Goal: Information Seeking & Learning: Check status

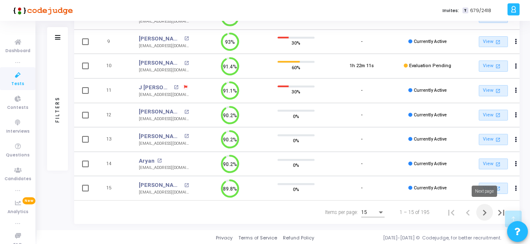
click at [485, 213] on icon "Next page" at bounding box center [485, 213] width 12 height 12
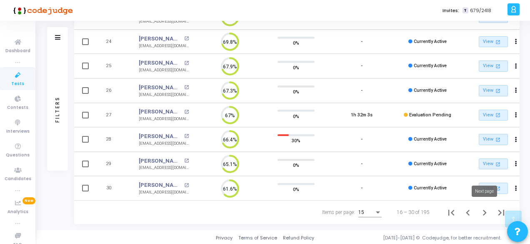
click at [482, 209] on icon "Next page" at bounding box center [485, 213] width 12 height 12
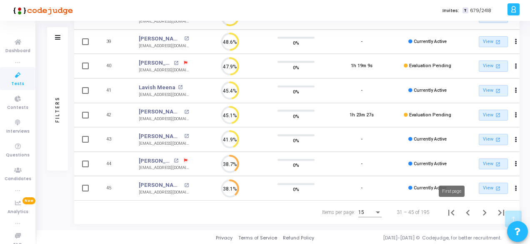
click at [449, 210] on icon "First page" at bounding box center [452, 213] width 6 height 6
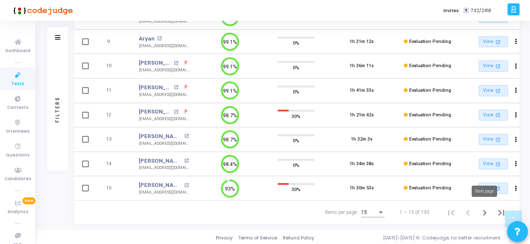
click at [481, 216] on icon "Next page" at bounding box center [485, 213] width 12 height 12
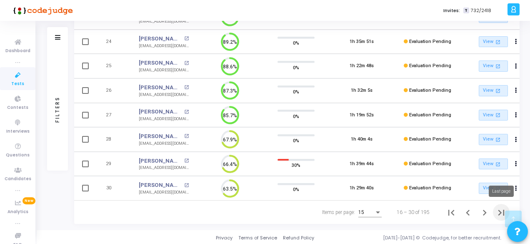
click at [499, 213] on icon "Last page" at bounding box center [502, 213] width 12 height 12
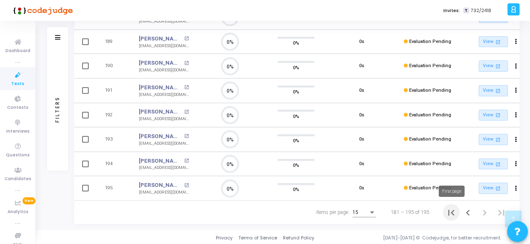
click at [458, 210] on button "First page" at bounding box center [451, 212] width 17 height 17
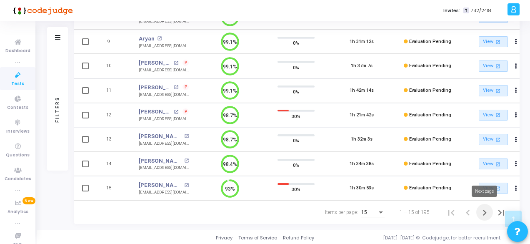
click at [480, 211] on icon "Next page" at bounding box center [485, 213] width 12 height 12
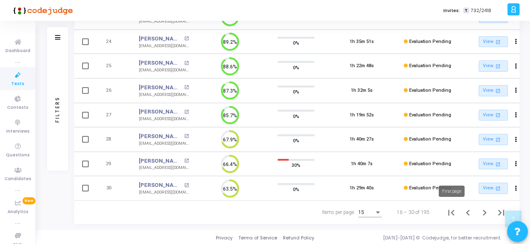
click at [443, 213] on button "First page" at bounding box center [451, 212] width 17 height 17
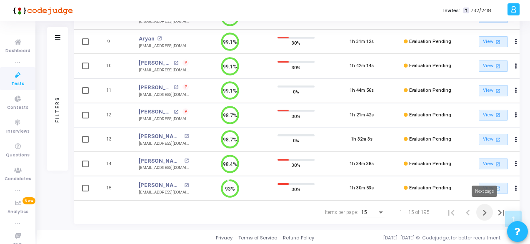
click at [481, 207] on icon "Next page" at bounding box center [485, 213] width 12 height 12
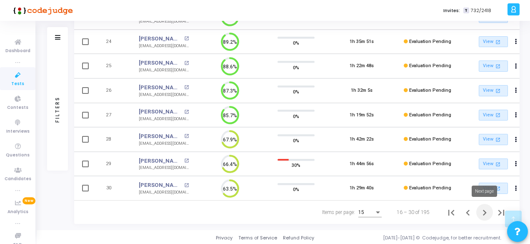
click at [485, 214] on icon "Next page" at bounding box center [485, 213] width 12 height 12
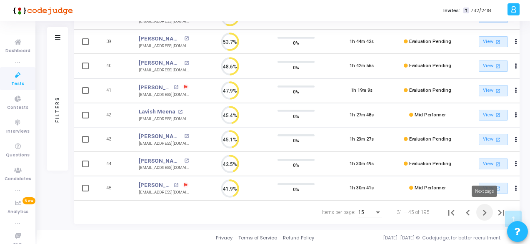
click at [483, 211] on icon "Next page" at bounding box center [485, 213] width 12 height 12
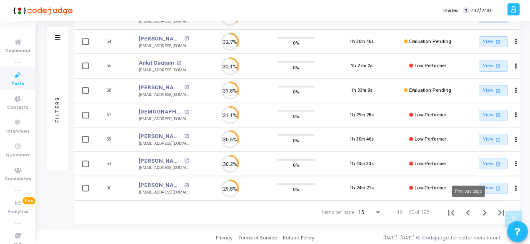
click at [462, 209] on icon "Previous page" at bounding box center [468, 213] width 12 height 12
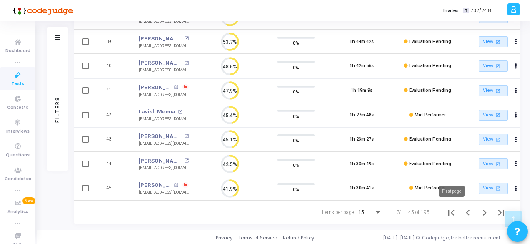
click at [449, 212] on icon "First page" at bounding box center [452, 213] width 6 height 6
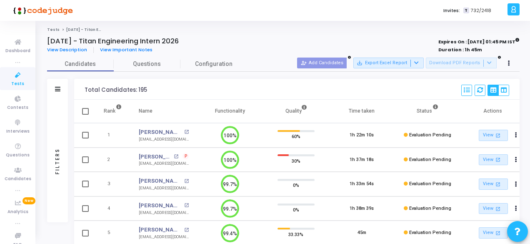
click at [236, 45] on div "View Description View Important Notes" at bounding box center [189, 49] width 284 height 9
click at [13, 82] on span "Tests" at bounding box center [17, 83] width 13 height 7
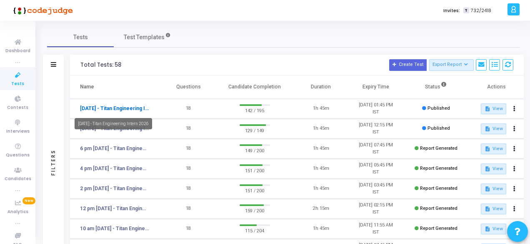
click at [123, 111] on link "[DATE] - Titan Engineering Intern 2026" at bounding box center [114, 109] width 69 height 8
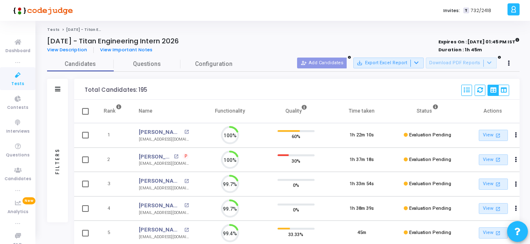
scroll to position [18, 21]
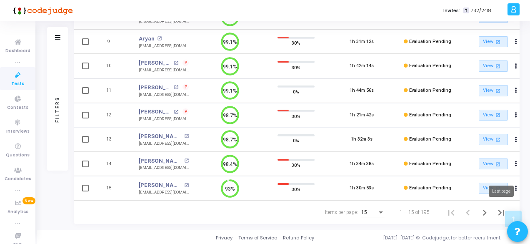
click at [504, 207] on icon "Last page" at bounding box center [502, 213] width 12 height 12
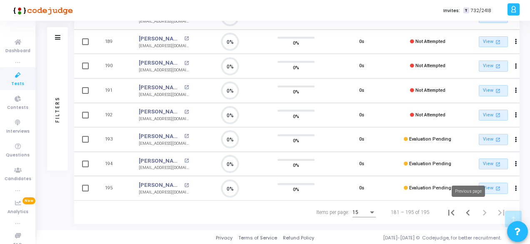
click at [467, 211] on icon "Previous page" at bounding box center [468, 213] width 4 height 6
click at [470, 207] on icon "Previous page" at bounding box center [468, 213] width 12 height 12
click at [450, 208] on icon "First page" at bounding box center [452, 213] width 12 height 12
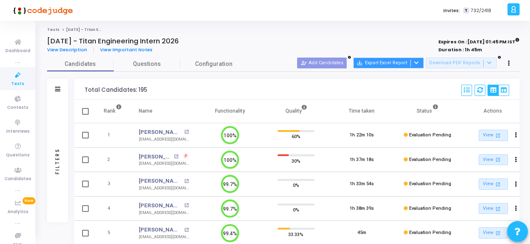
click at [424, 64] on button "save_alt Export Excel Report" at bounding box center [389, 63] width 70 height 11
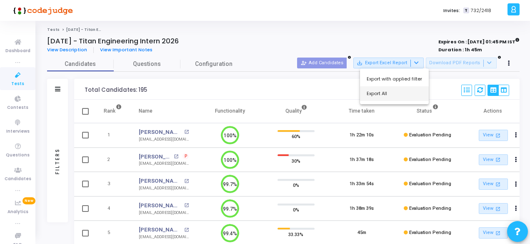
click at [398, 92] on button "Export All" at bounding box center [394, 93] width 69 height 15
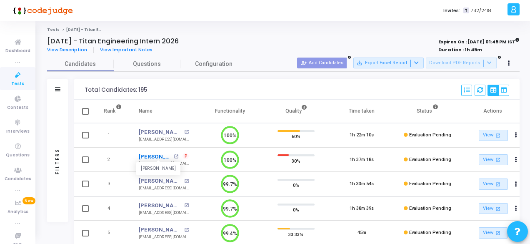
click at [156, 156] on link "Neha Tomar" at bounding box center [155, 157] width 33 height 8
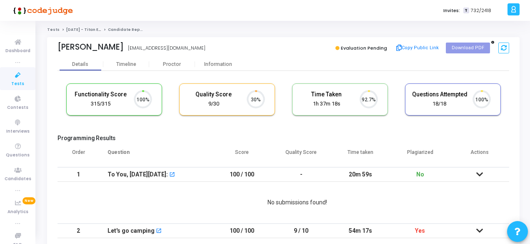
scroll to position [18, 21]
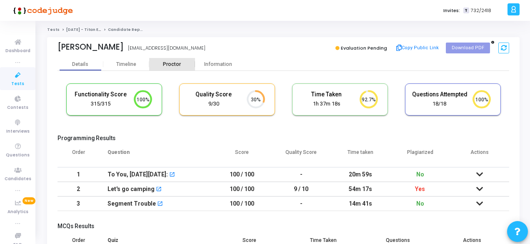
click at [164, 60] on div "Proctor" at bounding box center [172, 64] width 46 height 13
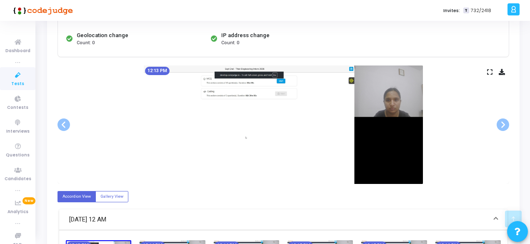
scroll to position [125, 0]
click at [500, 120] on span at bounding box center [503, 124] width 13 height 13
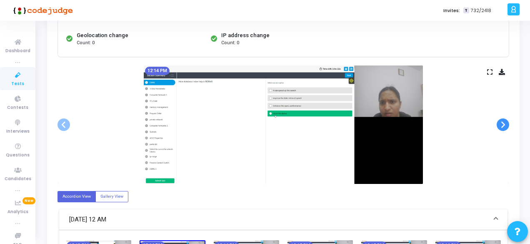
click at [500, 120] on span at bounding box center [503, 124] width 13 height 13
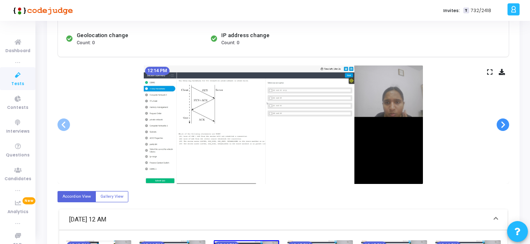
click at [500, 120] on span at bounding box center [503, 124] width 13 height 13
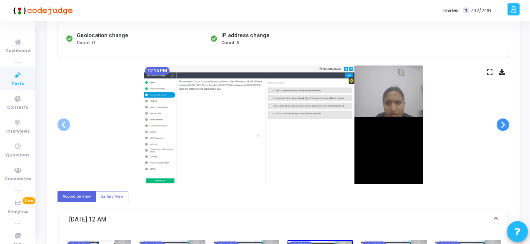
click at [500, 120] on span at bounding box center [503, 124] width 13 height 13
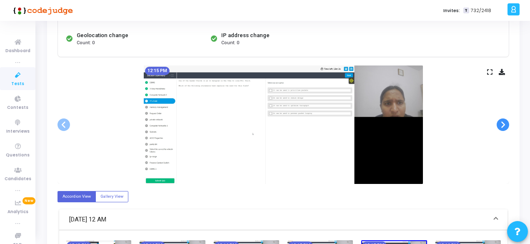
click at [500, 120] on span at bounding box center [503, 124] width 13 height 13
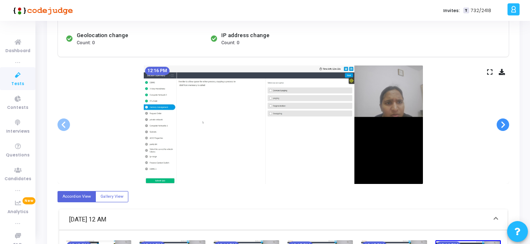
click at [500, 120] on span at bounding box center [503, 124] width 13 height 13
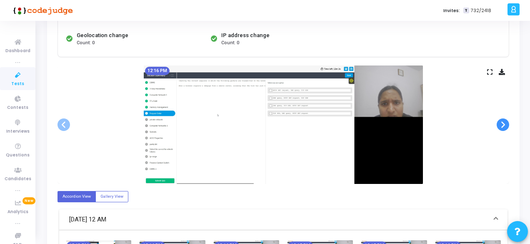
click at [500, 120] on span at bounding box center [503, 124] width 13 height 13
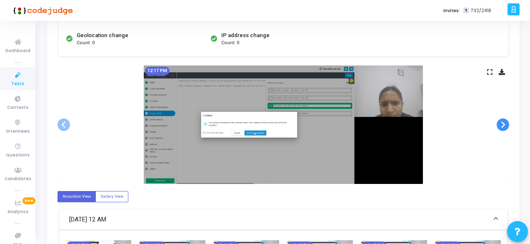
click at [500, 120] on span at bounding box center [503, 124] width 13 height 13
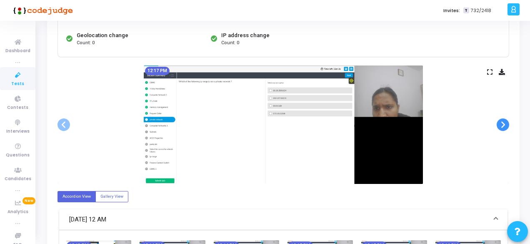
click at [500, 120] on span at bounding box center [503, 124] width 13 height 13
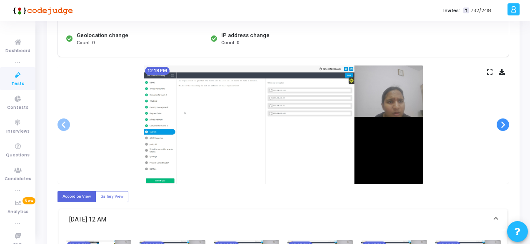
click at [500, 120] on span at bounding box center [503, 124] width 13 height 13
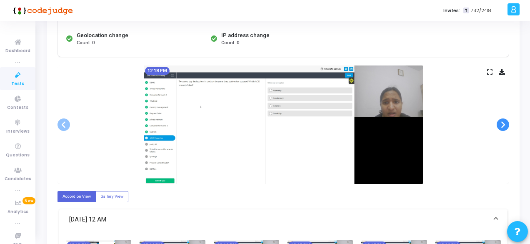
click at [500, 120] on span at bounding box center [503, 124] width 13 height 13
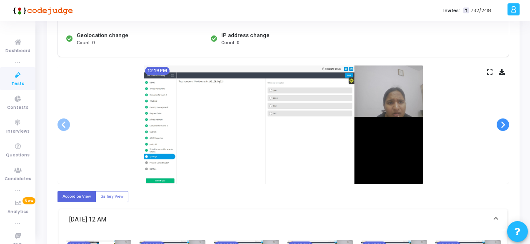
click at [500, 120] on span at bounding box center [503, 124] width 13 height 13
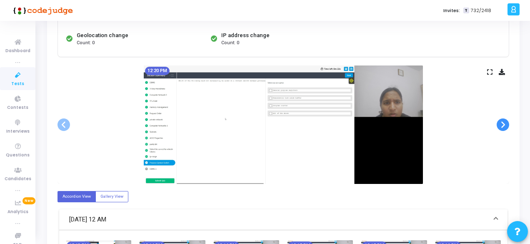
click at [500, 120] on span at bounding box center [503, 124] width 13 height 13
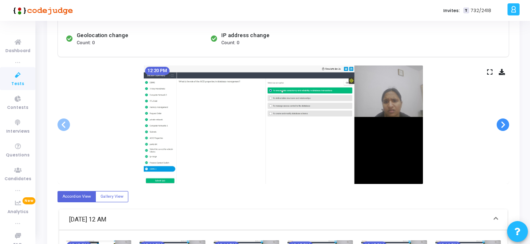
click at [500, 120] on span at bounding box center [503, 124] width 13 height 13
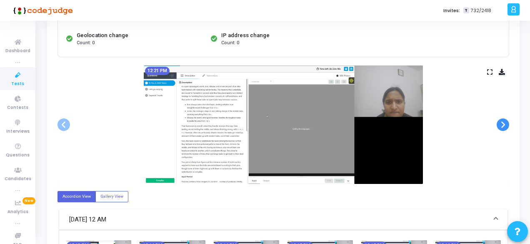
click at [500, 120] on span at bounding box center [503, 124] width 13 height 13
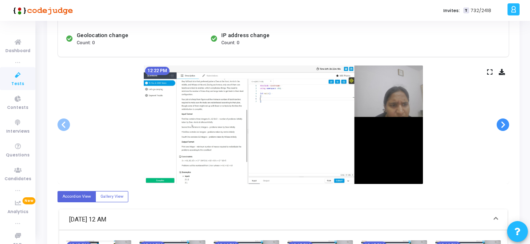
click at [500, 120] on span at bounding box center [503, 124] width 13 height 13
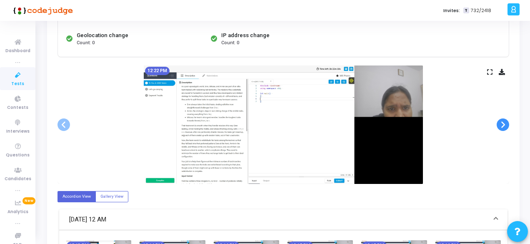
click at [500, 120] on span at bounding box center [503, 124] width 13 height 13
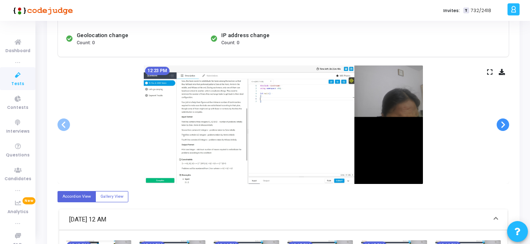
click at [500, 120] on span at bounding box center [503, 124] width 13 height 13
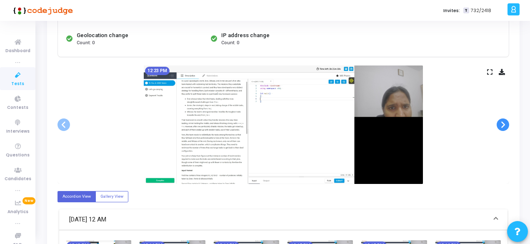
click at [500, 120] on span at bounding box center [503, 124] width 13 height 13
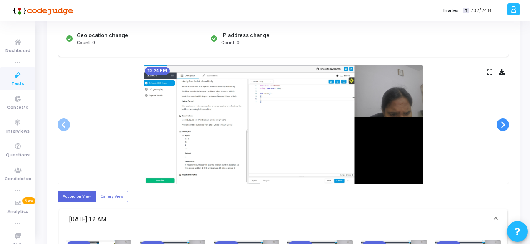
click at [500, 120] on span at bounding box center [503, 124] width 13 height 13
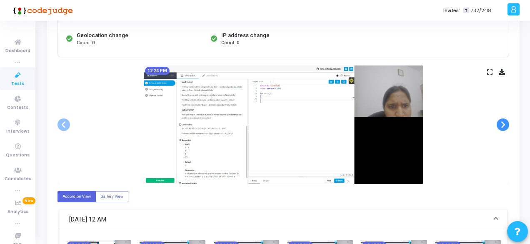
click at [500, 120] on span at bounding box center [503, 124] width 13 height 13
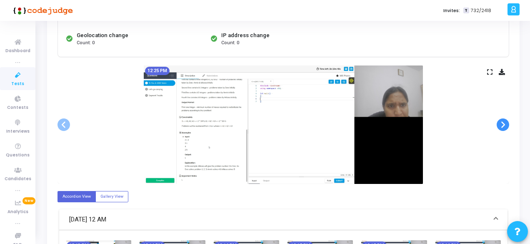
click at [500, 120] on span at bounding box center [503, 124] width 13 height 13
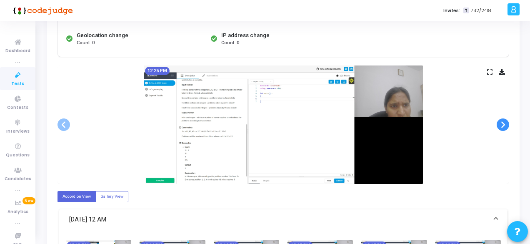
click at [500, 120] on span at bounding box center [503, 124] width 13 height 13
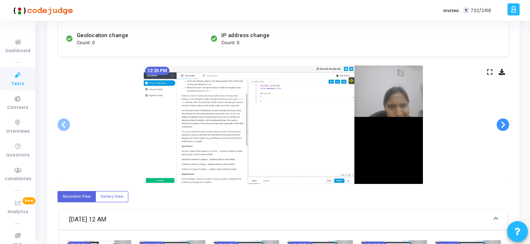
click at [500, 120] on span at bounding box center [503, 124] width 13 height 13
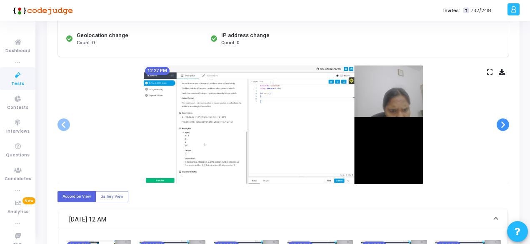
click at [500, 120] on span at bounding box center [503, 124] width 13 height 13
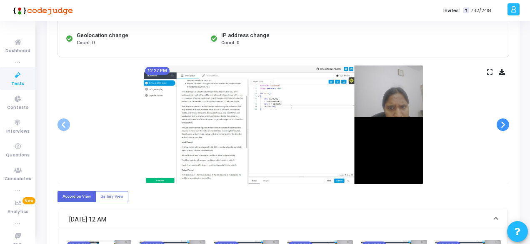
click at [500, 120] on span at bounding box center [503, 124] width 13 height 13
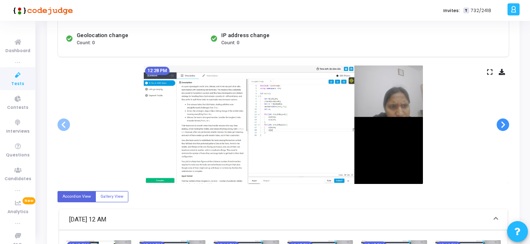
click at [500, 120] on span at bounding box center [503, 124] width 13 height 13
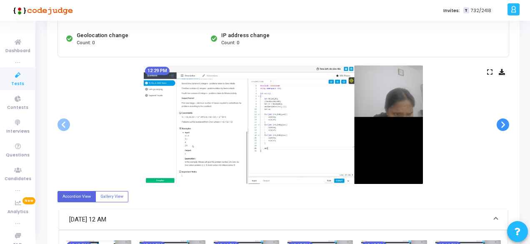
click at [500, 120] on span at bounding box center [503, 124] width 13 height 13
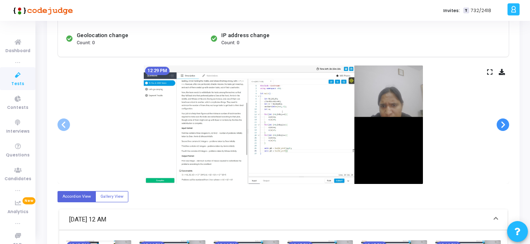
click at [500, 120] on span at bounding box center [503, 124] width 13 height 13
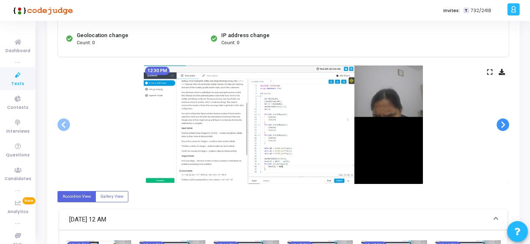
click at [500, 120] on span at bounding box center [503, 124] width 13 height 13
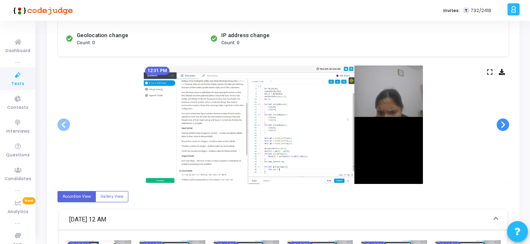
click at [500, 120] on span at bounding box center [503, 124] width 13 height 13
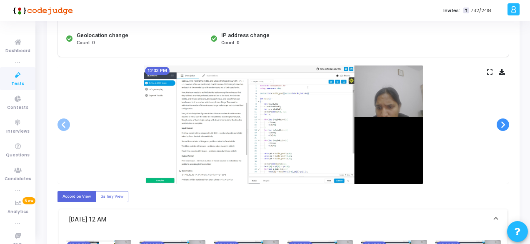
click at [500, 120] on span at bounding box center [503, 124] width 13 height 13
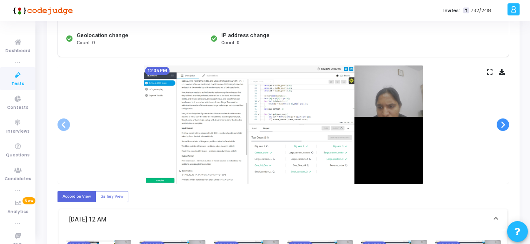
click at [500, 120] on span at bounding box center [503, 124] width 13 height 13
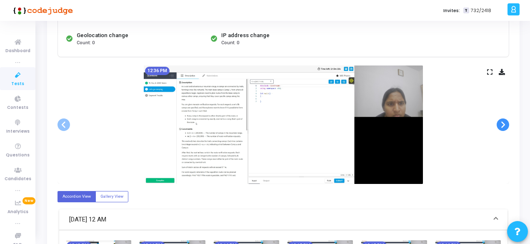
click at [500, 120] on span at bounding box center [503, 124] width 13 height 13
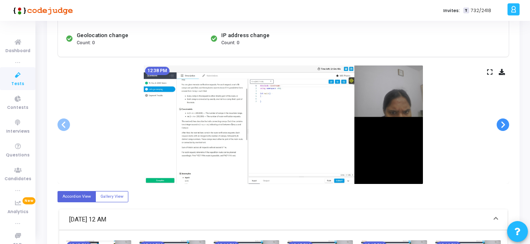
click at [500, 120] on span at bounding box center [503, 124] width 13 height 13
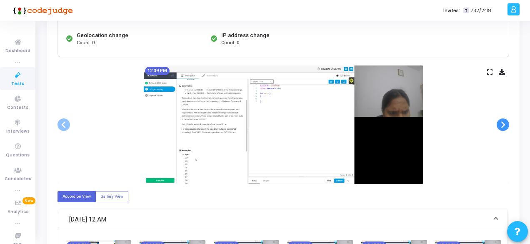
click at [500, 120] on span at bounding box center [503, 124] width 13 height 13
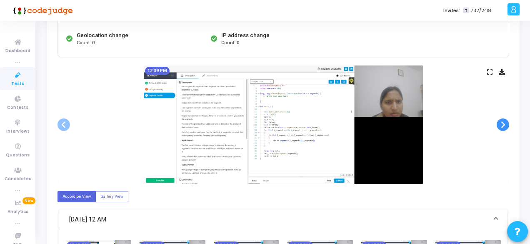
click at [500, 120] on span at bounding box center [503, 124] width 13 height 13
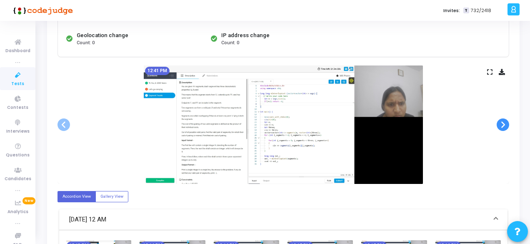
click at [500, 120] on span at bounding box center [503, 124] width 13 height 13
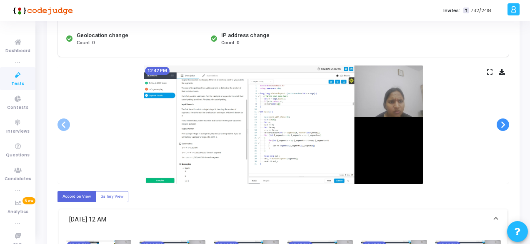
click at [500, 120] on span at bounding box center [503, 124] width 13 height 13
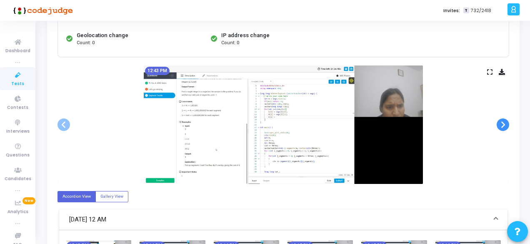
click at [500, 120] on span at bounding box center [503, 124] width 13 height 13
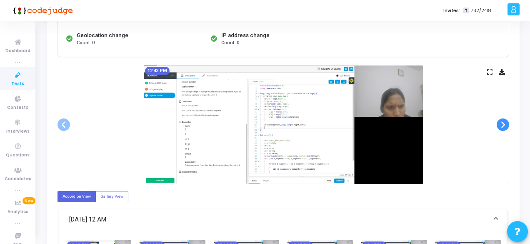
click at [500, 120] on span at bounding box center [503, 124] width 13 height 13
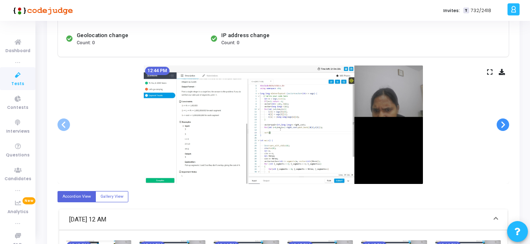
click at [500, 120] on span at bounding box center [503, 124] width 13 height 13
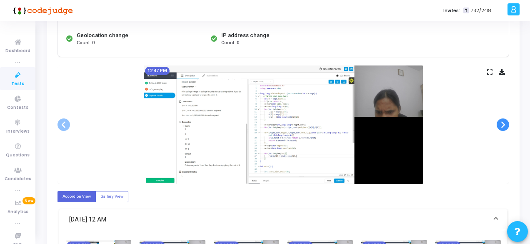
click at [500, 120] on span at bounding box center [503, 124] width 13 height 13
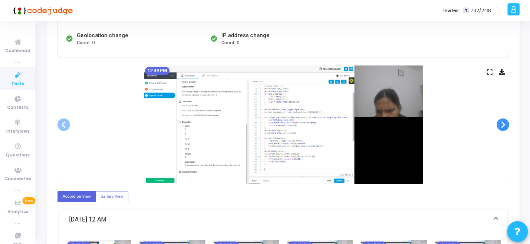
click at [500, 120] on span at bounding box center [503, 124] width 13 height 13
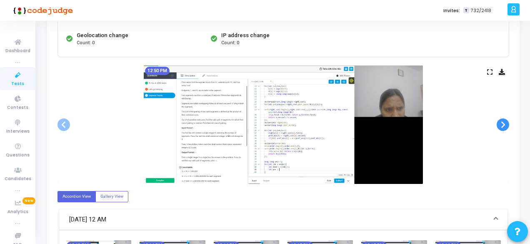
click at [500, 120] on span at bounding box center [503, 124] width 13 height 13
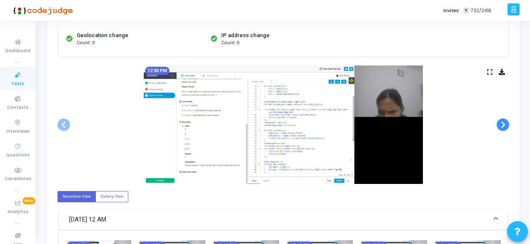
click at [500, 120] on span at bounding box center [503, 124] width 13 height 13
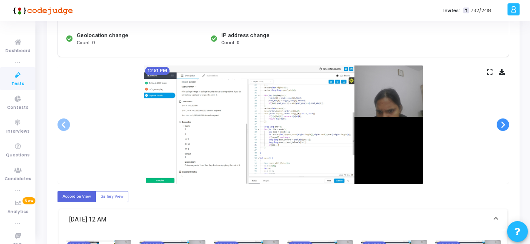
click at [500, 120] on span at bounding box center [503, 124] width 13 height 13
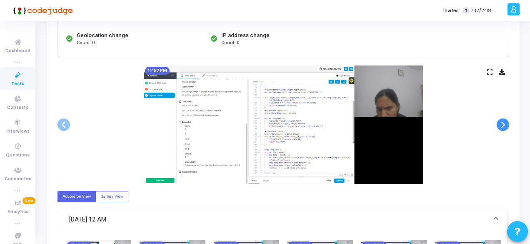
click at [500, 120] on span at bounding box center [503, 124] width 13 height 13
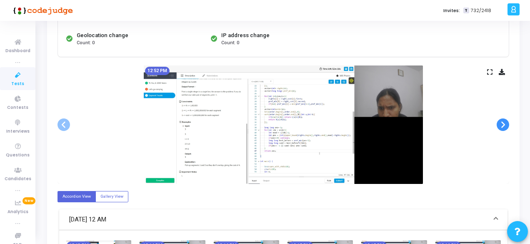
click at [500, 120] on span at bounding box center [503, 124] width 13 height 13
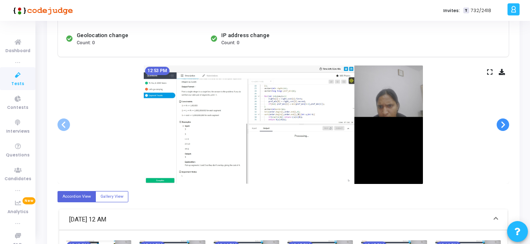
click at [500, 120] on span at bounding box center [503, 124] width 13 height 13
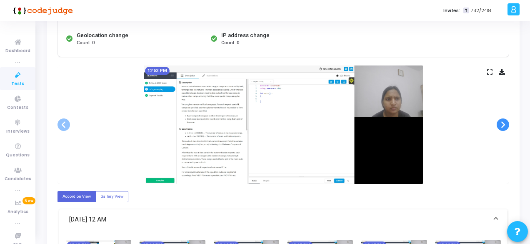
click at [500, 120] on span at bounding box center [503, 124] width 13 height 13
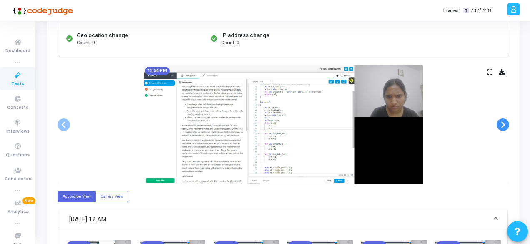
click at [500, 120] on span at bounding box center [503, 124] width 13 height 13
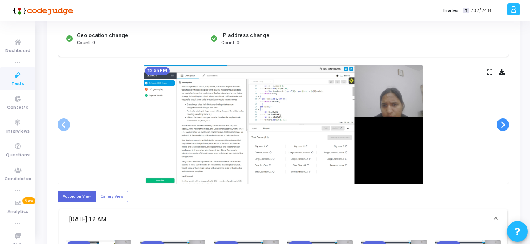
click at [500, 120] on span at bounding box center [503, 124] width 13 height 13
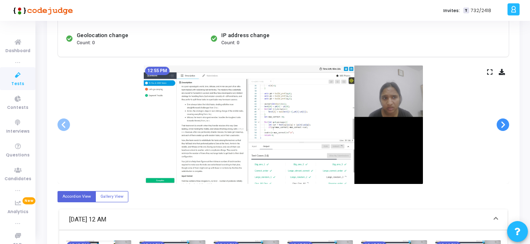
click at [500, 120] on span at bounding box center [503, 124] width 13 height 13
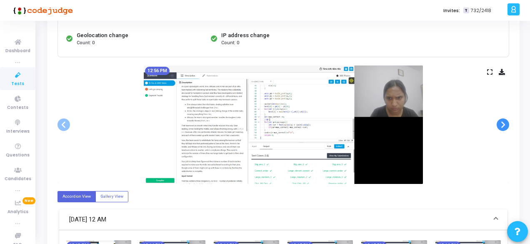
click at [500, 120] on span at bounding box center [503, 124] width 13 height 13
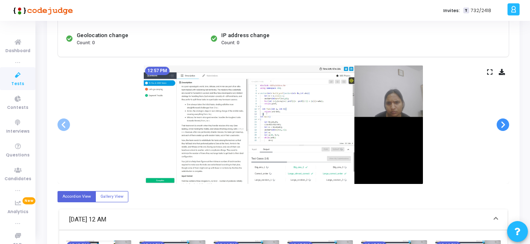
click at [500, 120] on span at bounding box center [503, 124] width 13 height 13
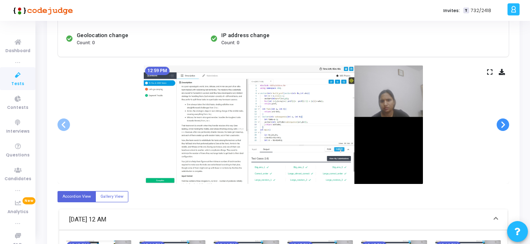
click at [500, 120] on span at bounding box center [503, 124] width 13 height 13
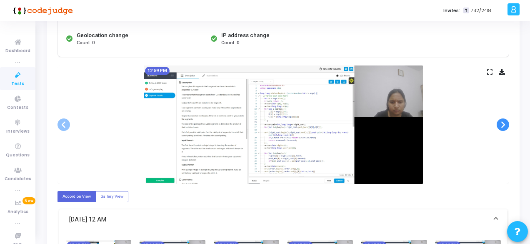
click at [500, 120] on span at bounding box center [503, 124] width 13 height 13
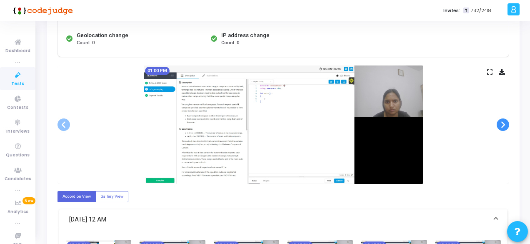
click at [500, 120] on span at bounding box center [503, 124] width 13 height 13
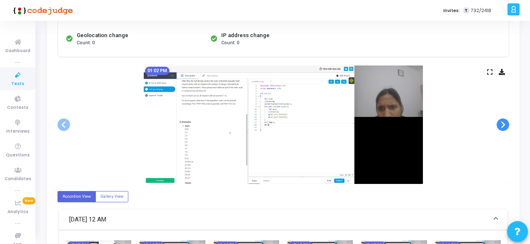
click at [500, 120] on span at bounding box center [503, 124] width 13 height 13
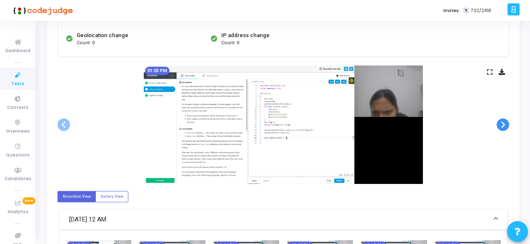
click at [506, 123] on span at bounding box center [503, 124] width 13 height 13
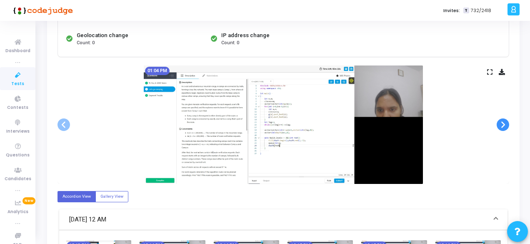
click at [506, 123] on span at bounding box center [503, 124] width 13 height 13
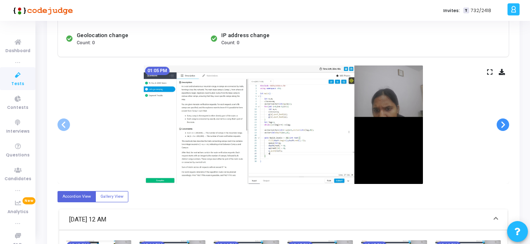
click at [506, 123] on span at bounding box center [503, 124] width 13 height 13
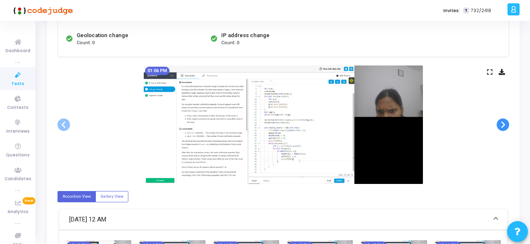
click at [506, 123] on span at bounding box center [503, 124] width 13 height 13
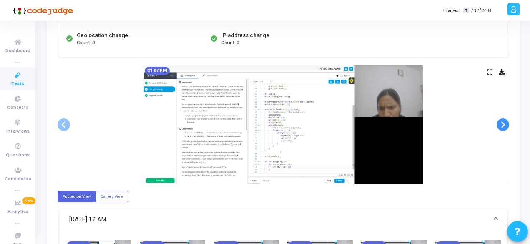
click at [506, 123] on span at bounding box center [503, 124] width 13 height 13
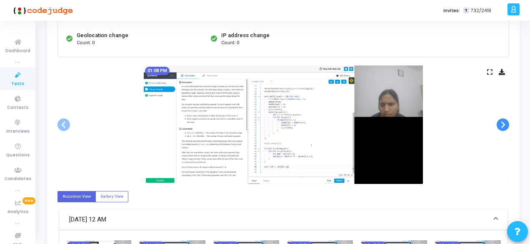
click at [506, 123] on span at bounding box center [503, 124] width 13 height 13
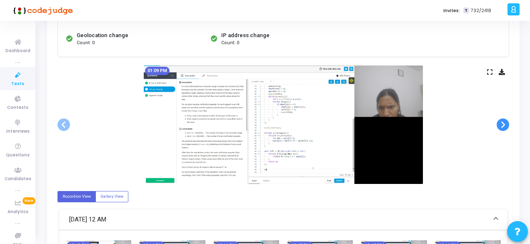
click at [506, 123] on span at bounding box center [503, 124] width 13 height 13
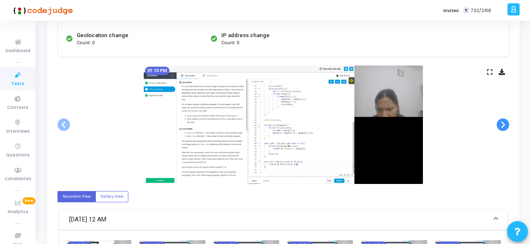
click at [506, 123] on span at bounding box center [503, 124] width 13 height 13
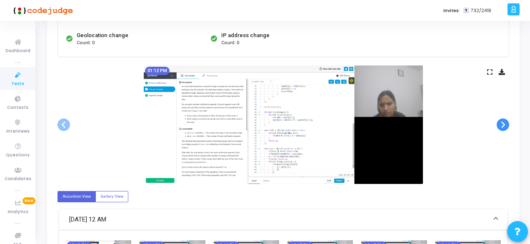
click at [506, 123] on span at bounding box center [503, 124] width 13 height 13
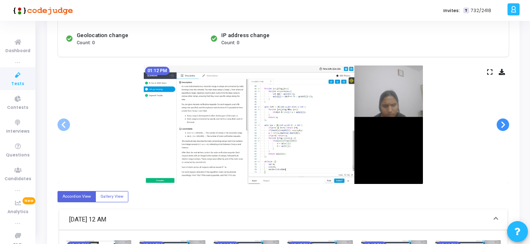
click at [506, 123] on span at bounding box center [503, 124] width 13 height 13
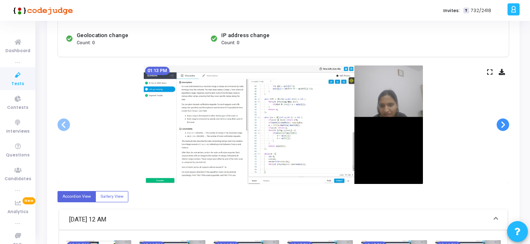
click at [506, 123] on span at bounding box center [503, 124] width 13 height 13
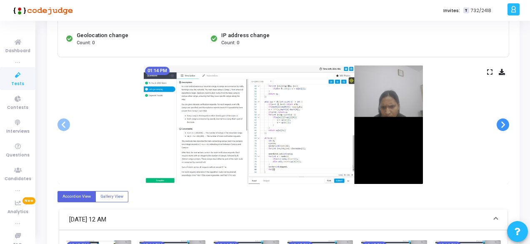
click at [506, 123] on span at bounding box center [503, 124] width 13 height 13
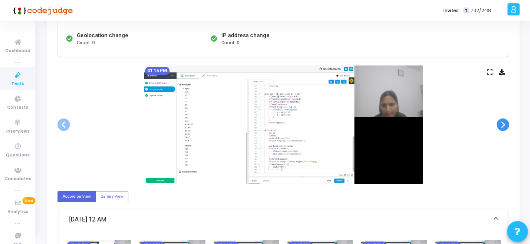
click at [506, 123] on span at bounding box center [503, 124] width 13 height 13
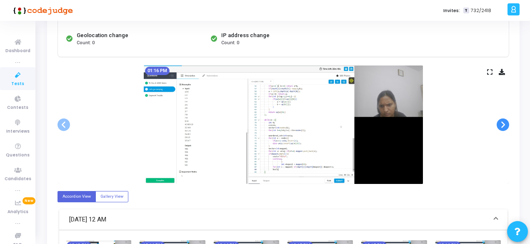
click at [506, 123] on span at bounding box center [503, 124] width 13 height 13
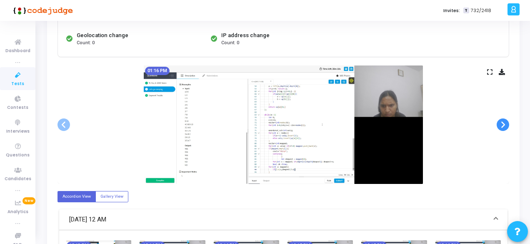
click at [506, 123] on span at bounding box center [503, 124] width 13 height 13
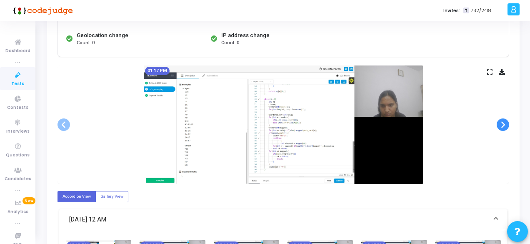
click at [506, 123] on span at bounding box center [503, 124] width 13 height 13
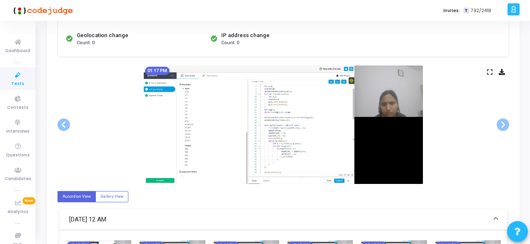
click at [12, 81] on span "Tests" at bounding box center [17, 83] width 13 height 7
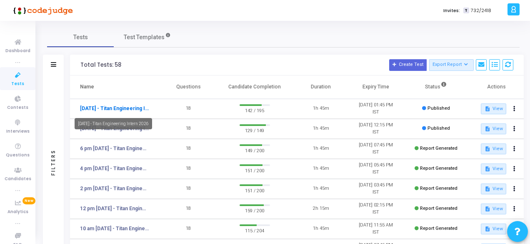
click at [128, 109] on link "[DATE] - Titan Engineering Intern 2026" at bounding box center [114, 109] width 69 height 8
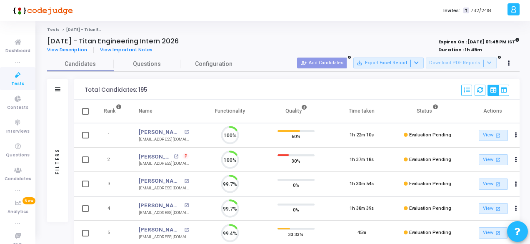
scroll to position [18, 21]
